Goal: Browse casually: Explore the website without a specific task or goal

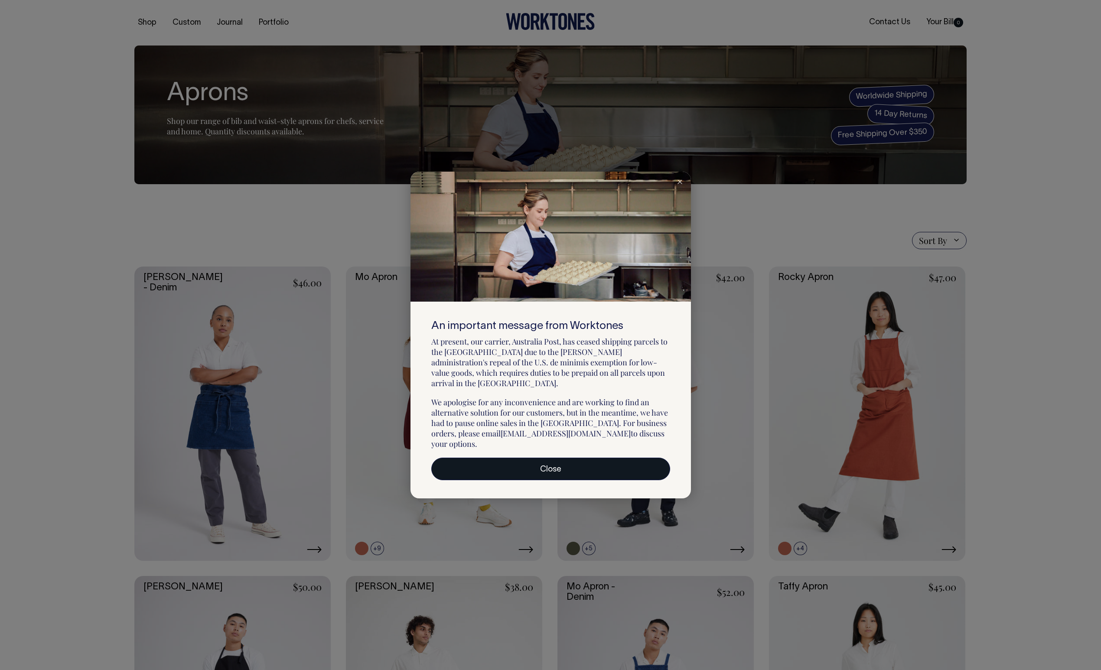
click at [571, 458] on link "Close" at bounding box center [550, 469] width 239 height 23
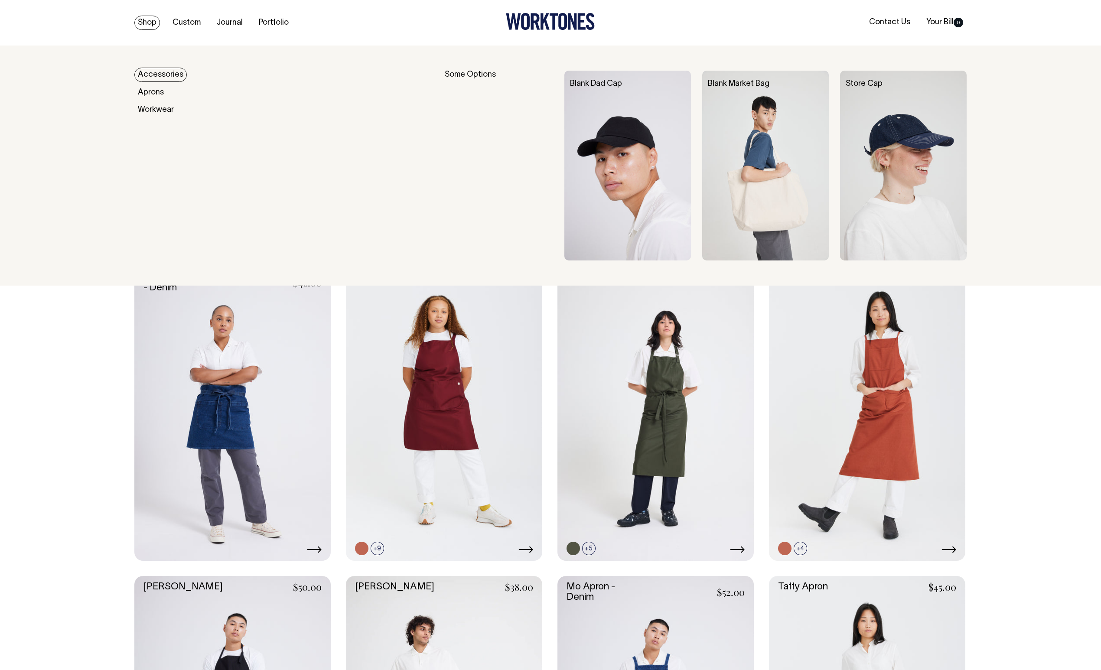
click at [151, 74] on link "Accessories" at bounding box center [160, 75] width 52 height 14
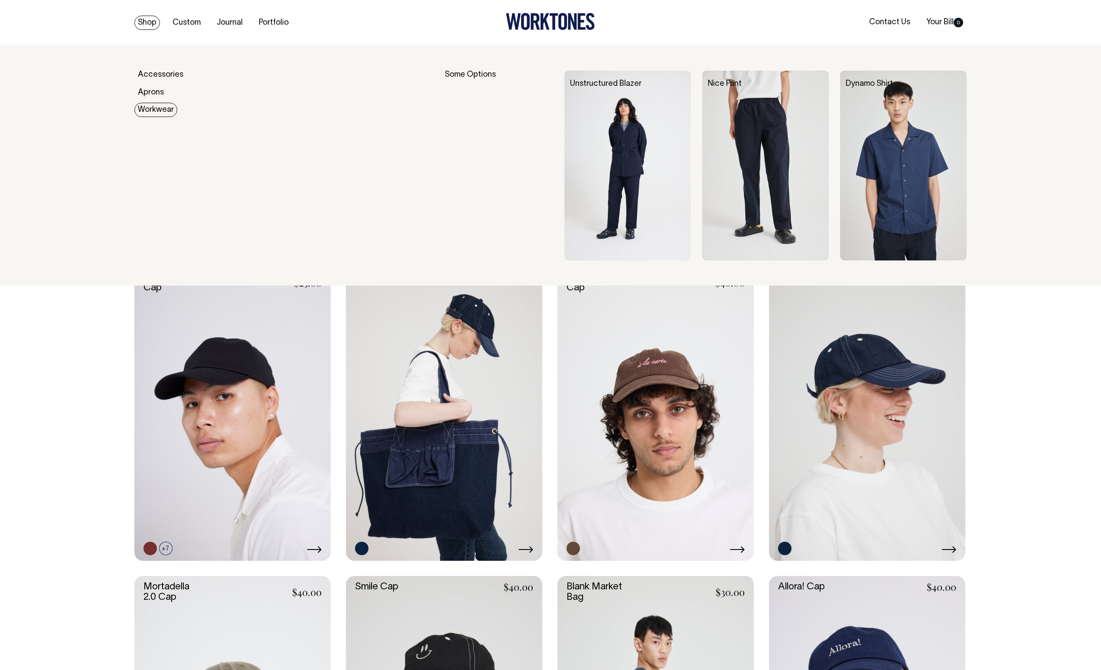
click at [152, 109] on link "Workwear" at bounding box center [155, 110] width 43 height 14
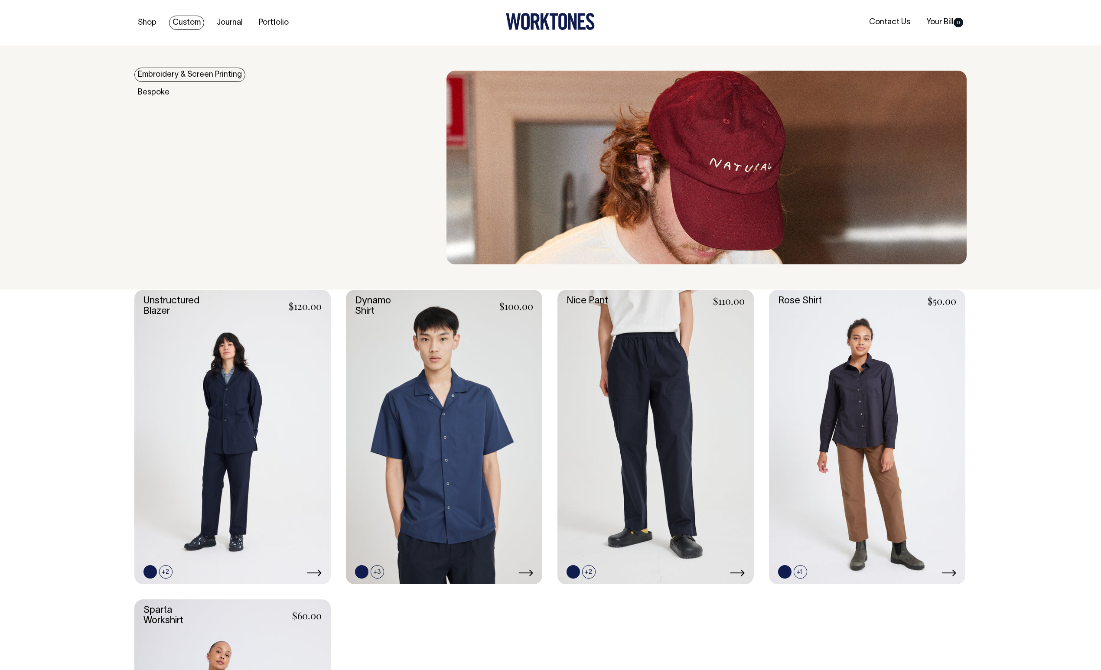
click at [180, 74] on link "Embroidery & Screen Printing" at bounding box center [189, 75] width 111 height 14
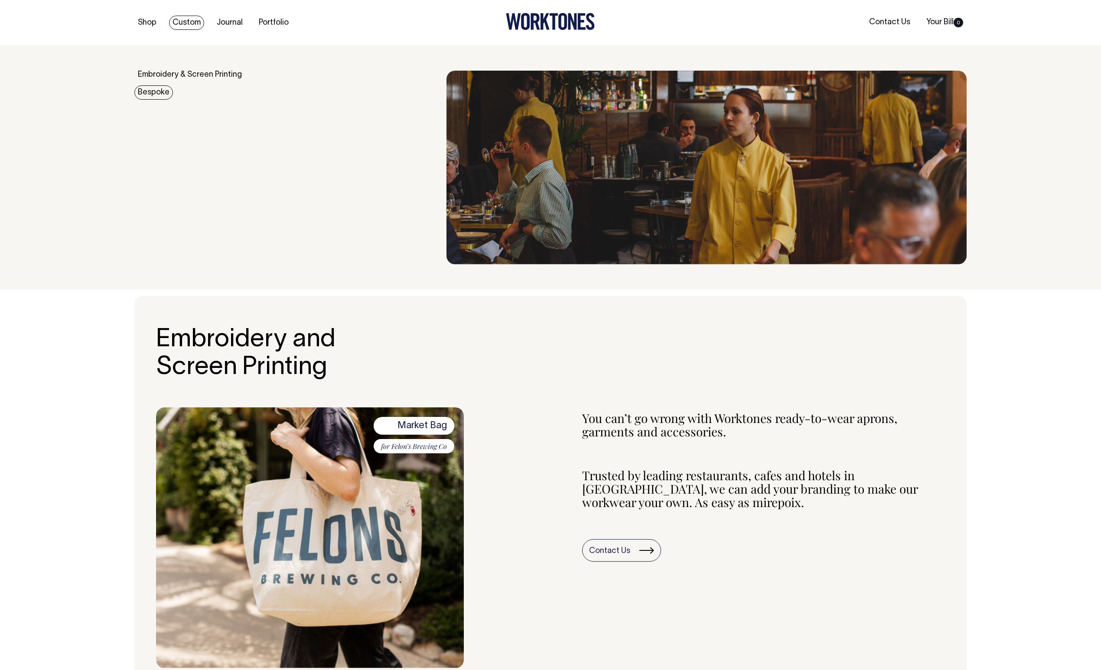
click at [153, 92] on link "Bespoke" at bounding box center [153, 92] width 39 height 14
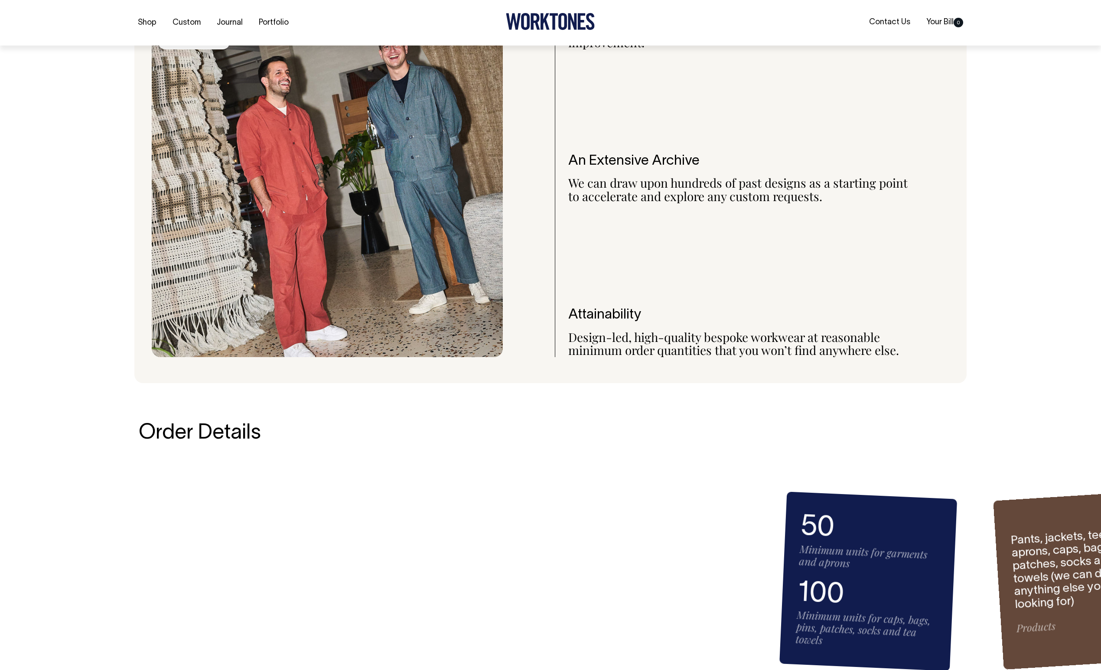
scroll to position [895, 0]
click at [283, 23] on link "Portfolio" at bounding box center [273, 23] width 37 height 14
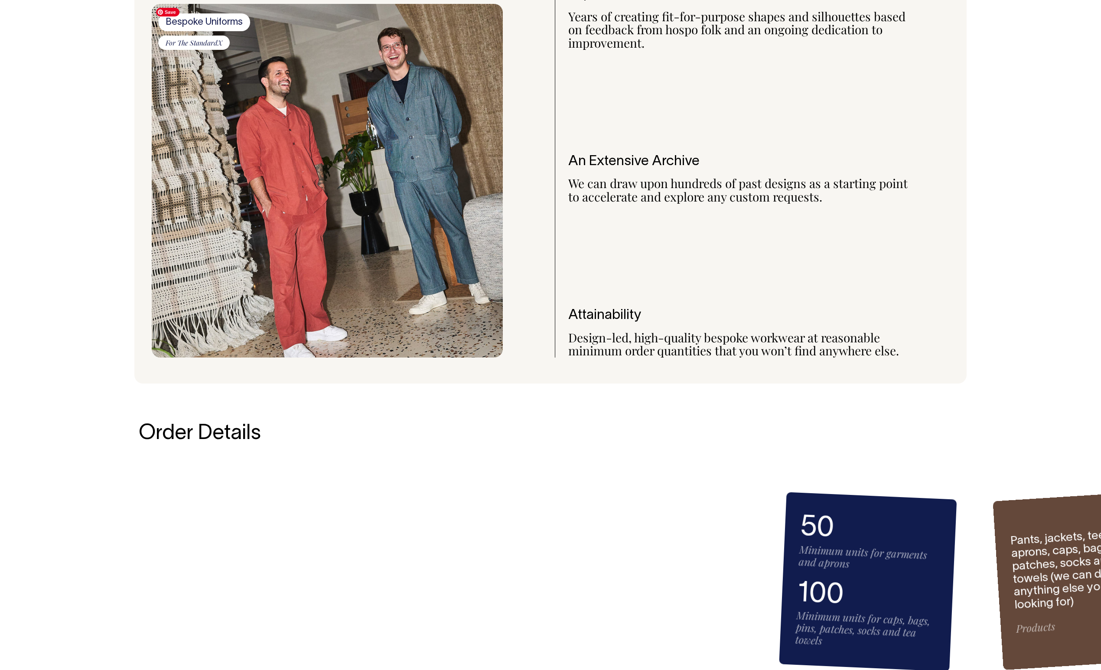
scroll to position [894, 0]
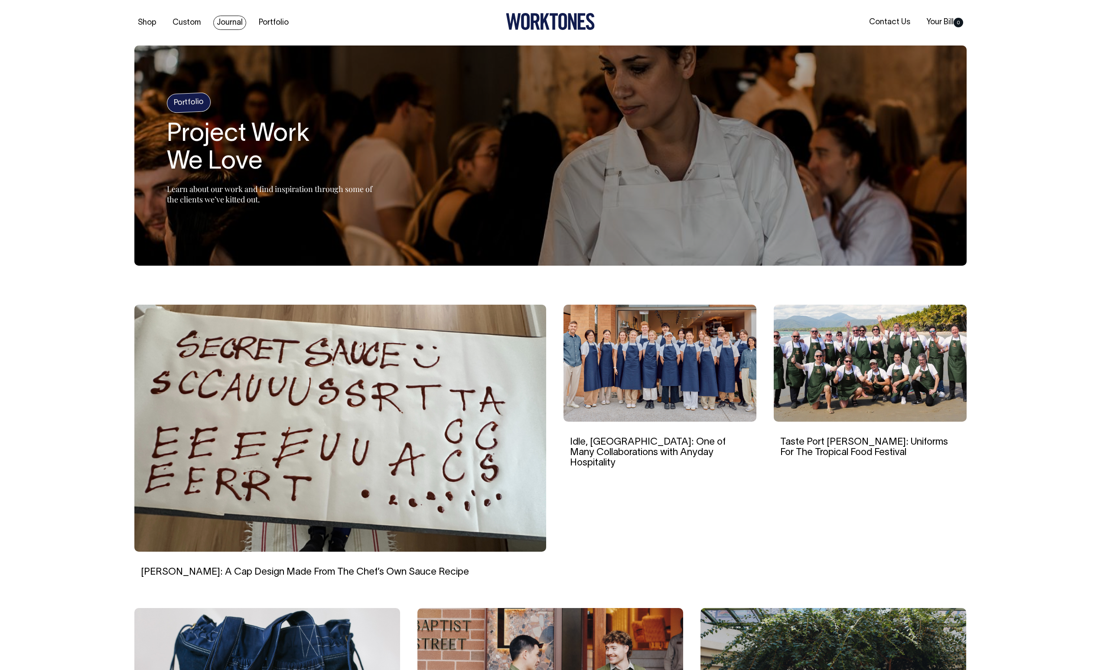
click at [224, 16] on link "Journal" at bounding box center [229, 23] width 33 height 14
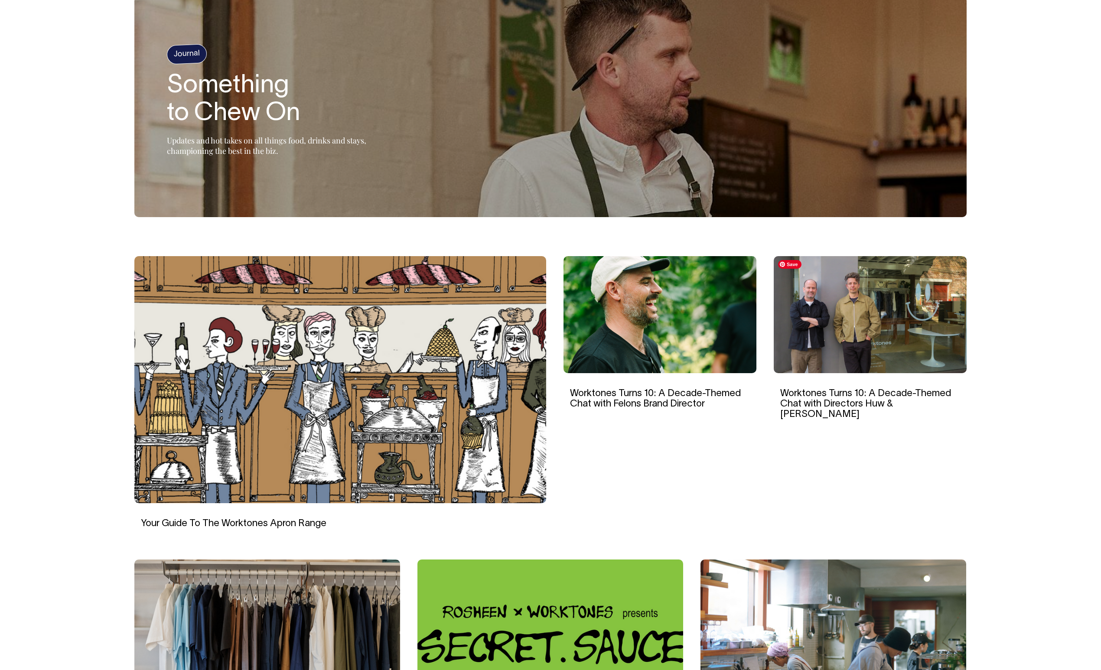
scroll to position [49, 0]
click at [885, 356] on img at bounding box center [869, 314] width 193 height 117
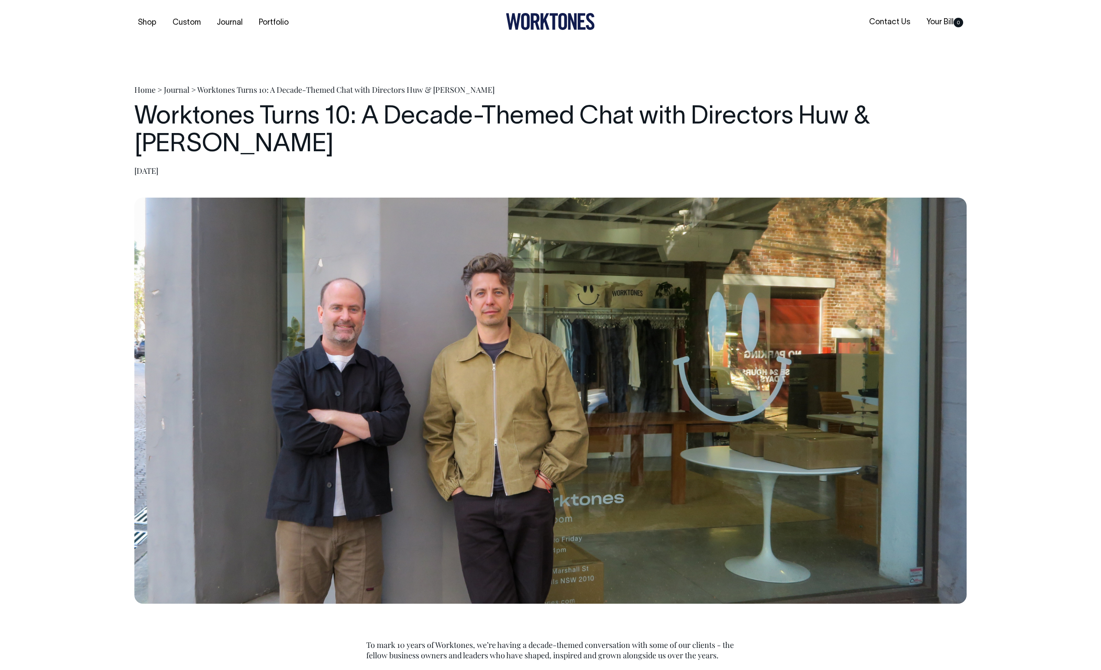
click at [177, 88] on link "Journal" at bounding box center [177, 89] width 26 height 10
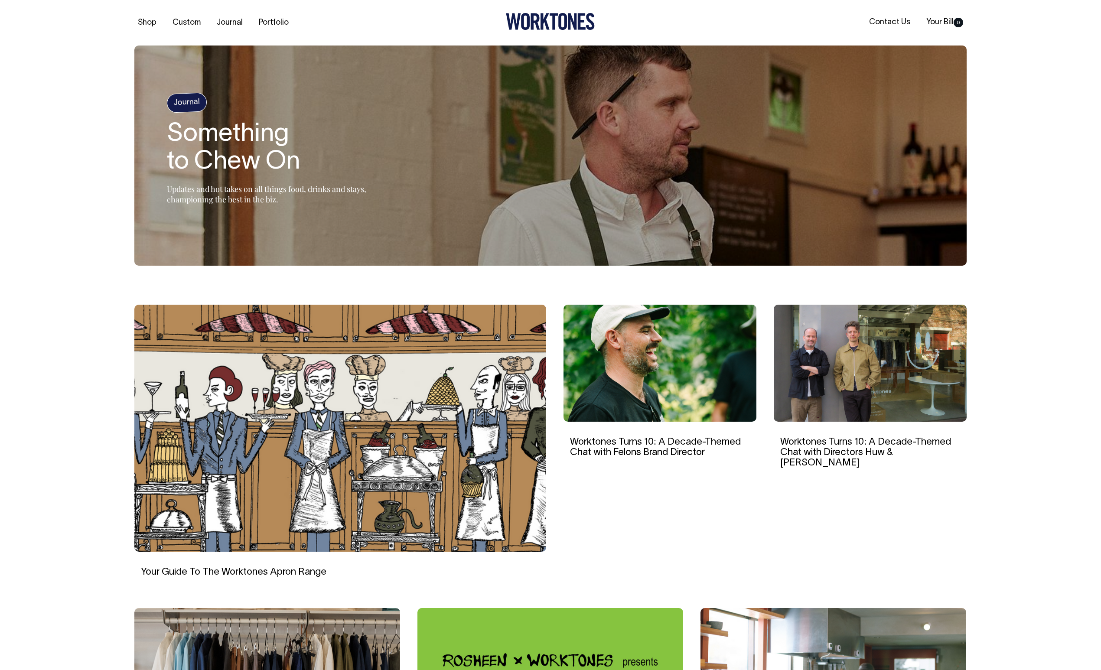
click at [542, 15] on icon at bounding box center [544, 21] width 9 height 16
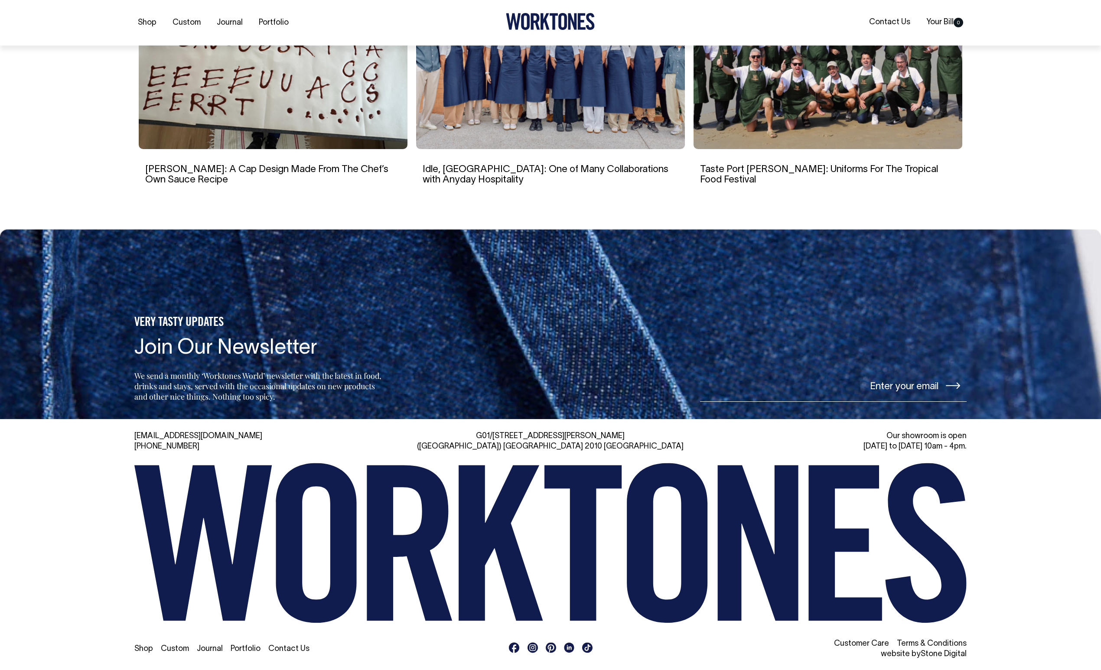
scroll to position [1855, 0]
